Goal: Find specific page/section: Find specific page/section

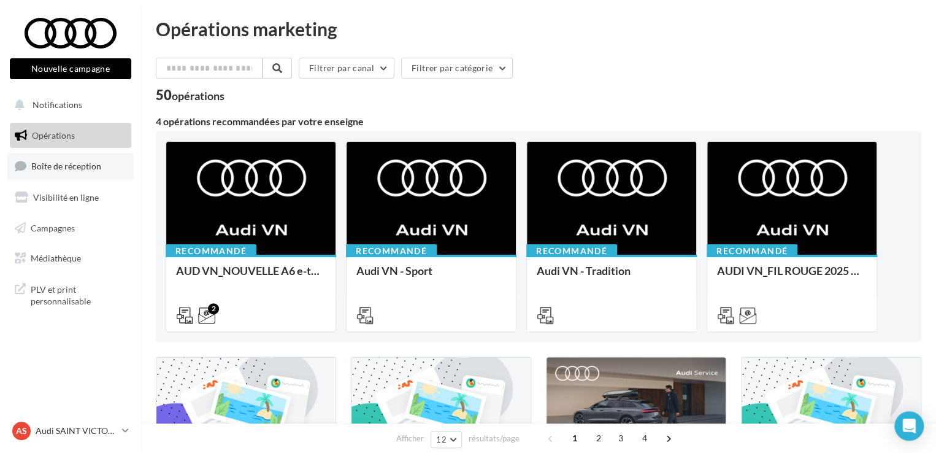
click at [82, 175] on link "Boîte de réception" at bounding box center [70, 166] width 126 height 26
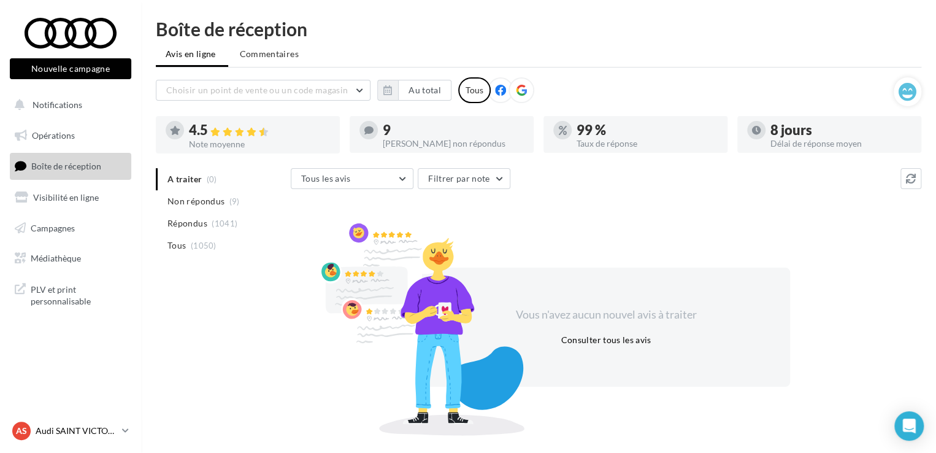
click at [84, 437] on div "AS Audi SAINT VICTORET audi-sain-gau" at bounding box center [64, 430] width 105 height 18
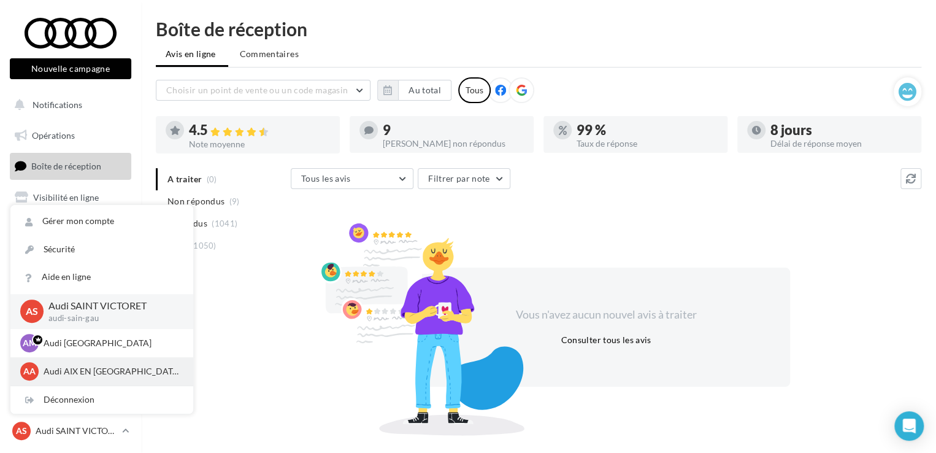
click at [84, 371] on p "Audi AIX EN [GEOGRAPHIC_DATA]" at bounding box center [111, 371] width 135 height 12
